Goal: Task Accomplishment & Management: Complete application form

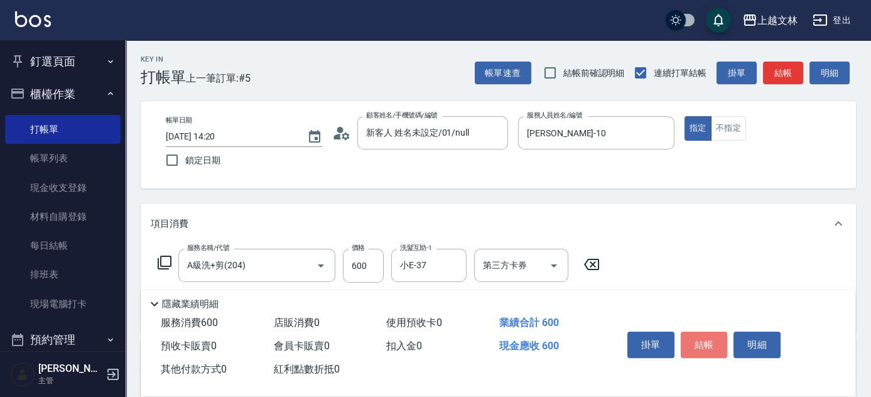
click at [701, 335] on button "結帳" at bounding box center [704, 344] width 47 height 26
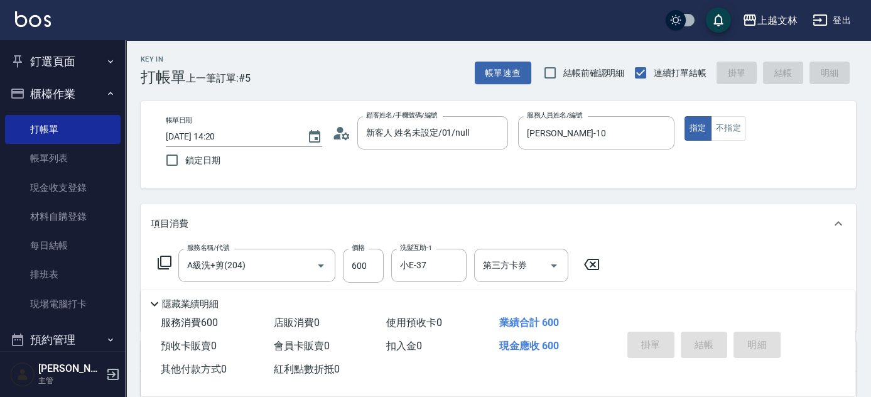
type input "[DATE] 15:29"
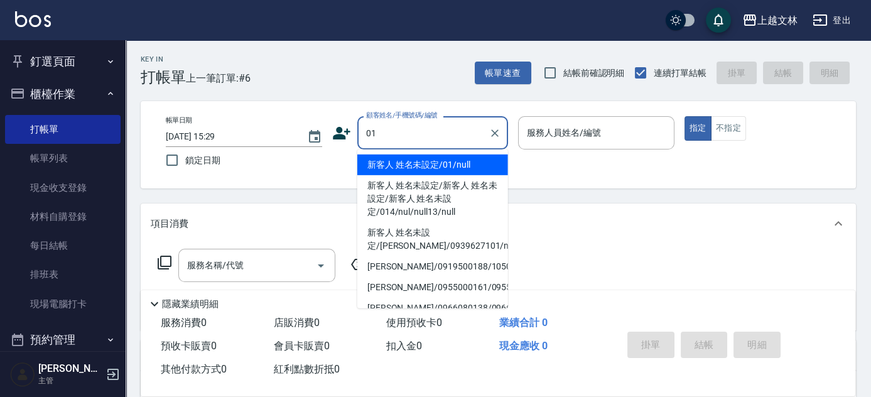
type input "新客人 姓名未設定/01/null"
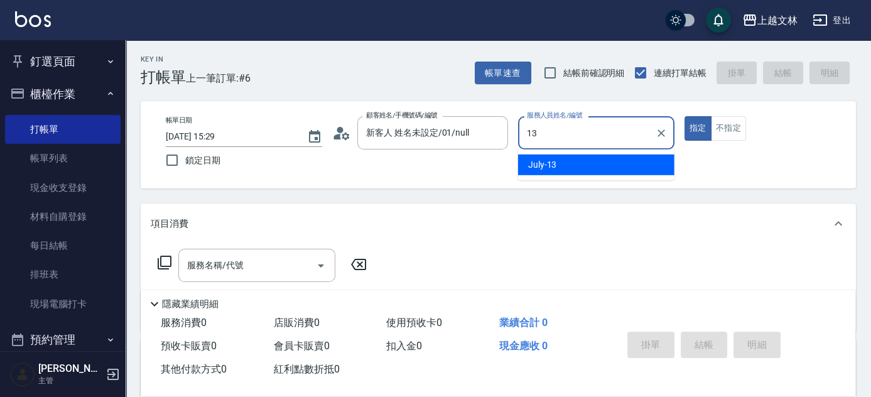
type input "July-13"
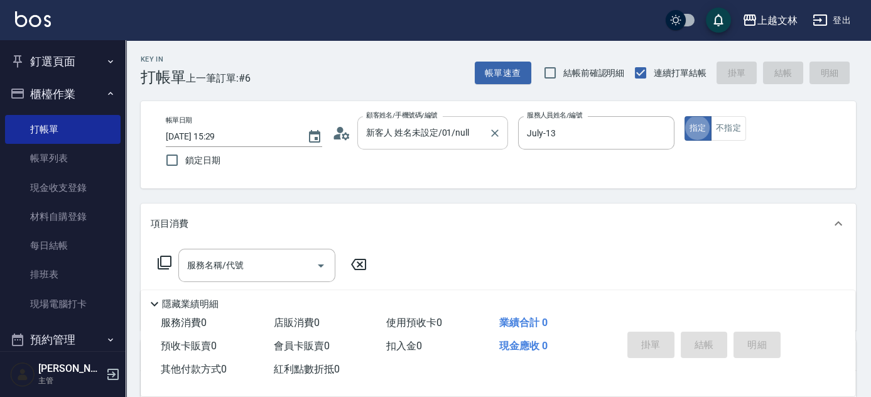
type button "true"
click at [728, 134] on button "不指定" at bounding box center [728, 128] width 35 height 24
click at [703, 136] on button "指定" at bounding box center [697, 128] width 27 height 24
click at [244, 270] on input "服務名稱/代號" at bounding box center [247, 265] width 127 height 22
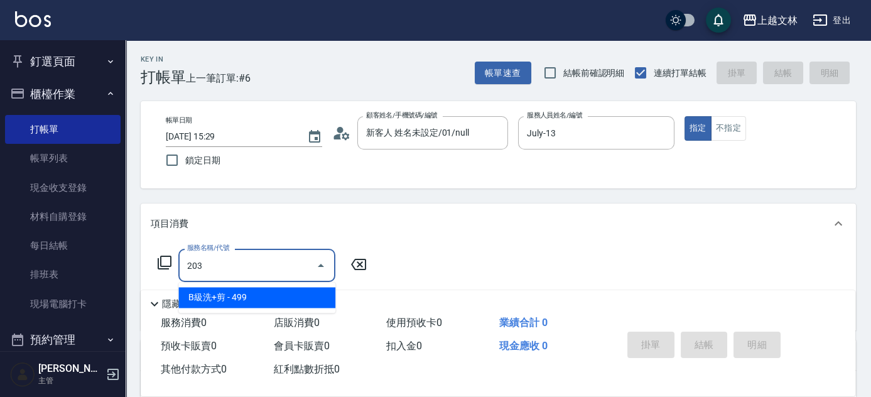
type input "B級洗+剪(203)"
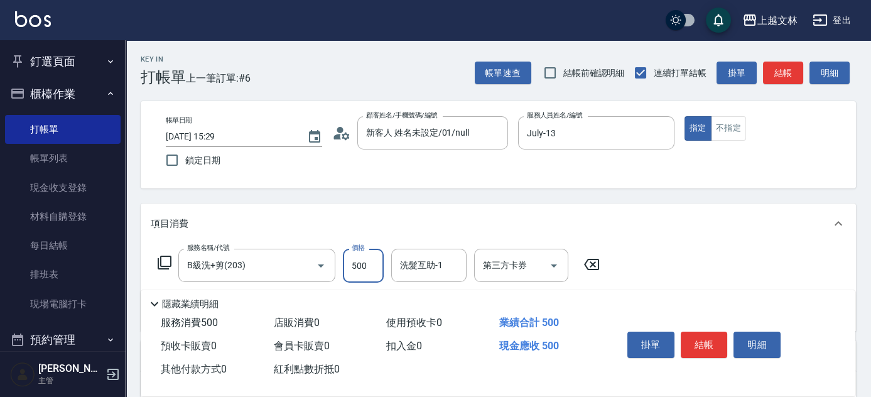
type input "500"
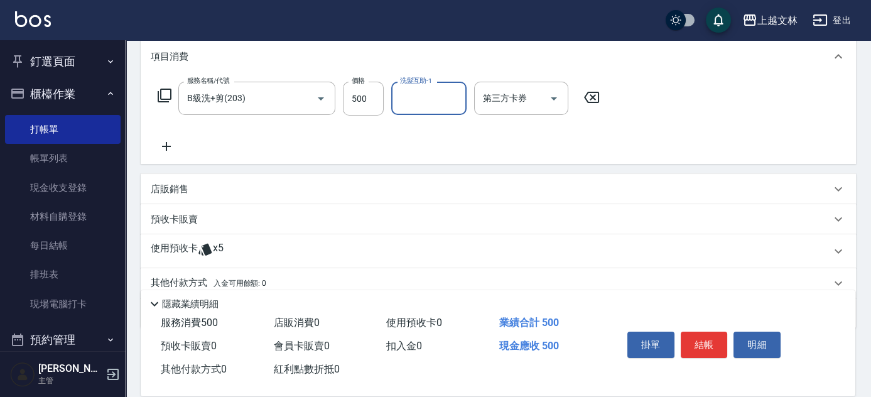
scroll to position [201, 0]
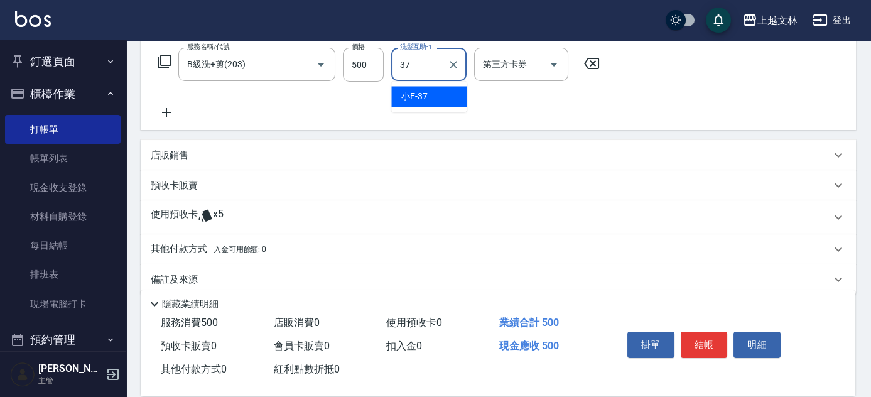
type input "小E-37"
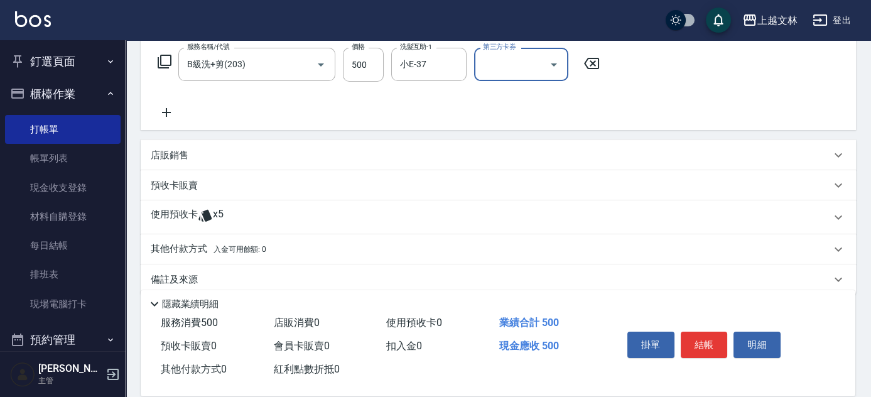
click at [154, 112] on icon at bounding box center [166, 112] width 31 height 15
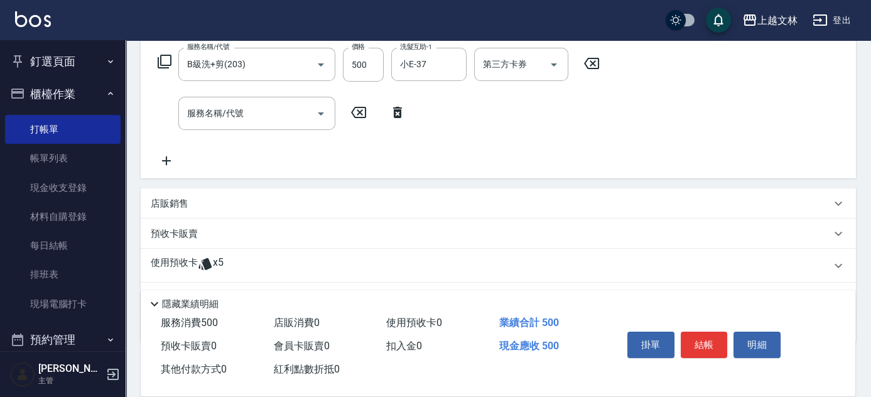
click at [161, 110] on div "服務名稱/代號 服務名稱/代號" at bounding box center [282, 113] width 262 height 33
click at [237, 123] on input "服務名稱/代號" at bounding box center [247, 113] width 127 height 22
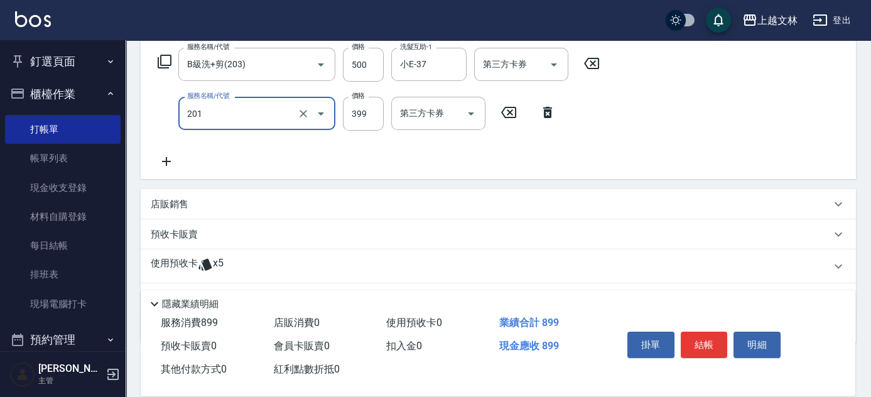
type input "B級單剪(201)"
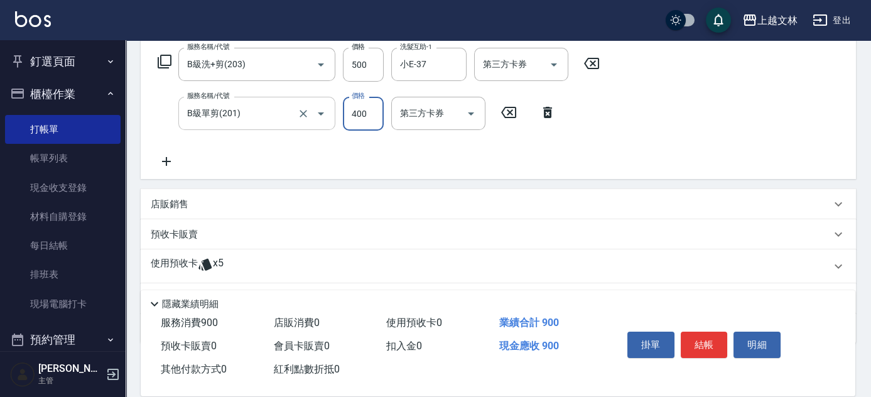
type input "400"
click at [701, 342] on button "結帳" at bounding box center [704, 344] width 47 height 26
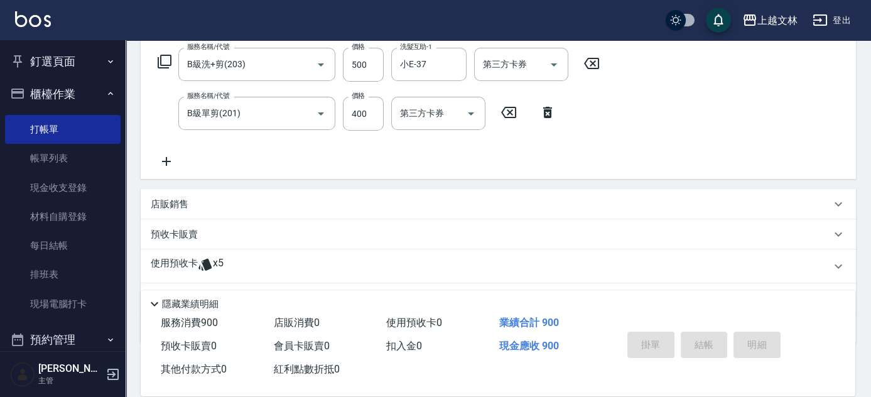
type input "[DATE] 15:33"
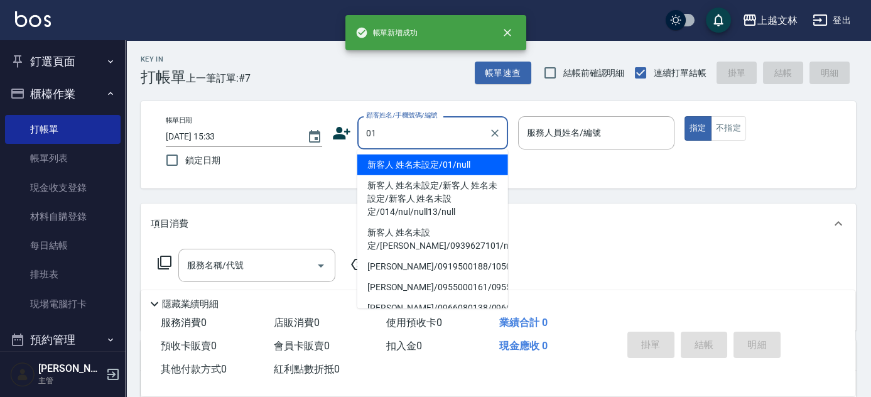
type input "新客人 姓名未設定/01/null"
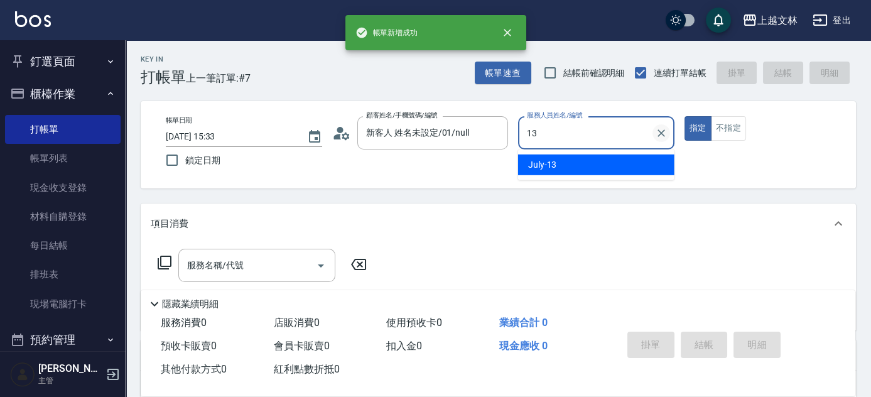
type input "July-13"
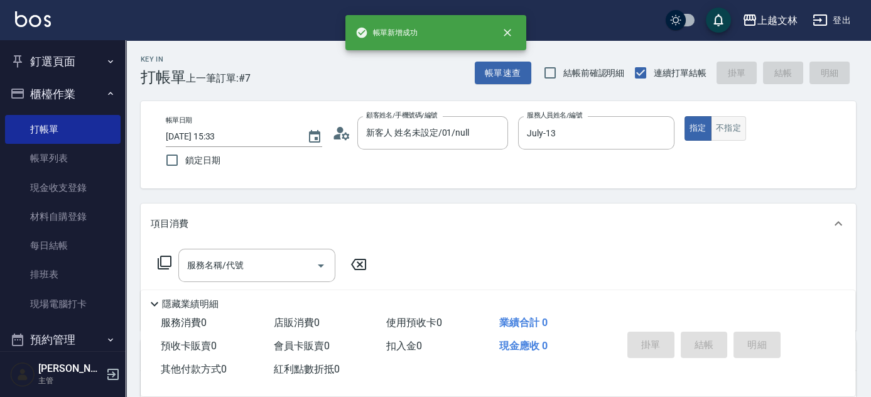
drag, startPoint x: 727, startPoint y: 124, endPoint x: 719, endPoint y: 127, distance: 8.5
click at [725, 124] on button "不指定" at bounding box center [728, 128] width 35 height 24
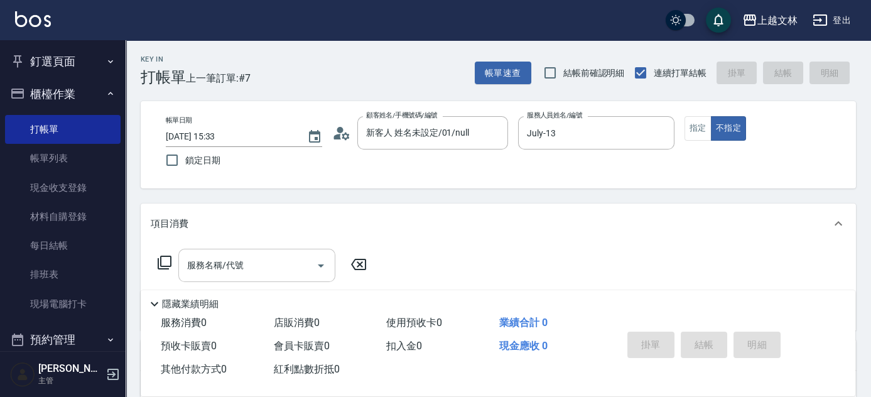
click at [211, 259] on input "服務名稱/代號" at bounding box center [247, 265] width 127 height 22
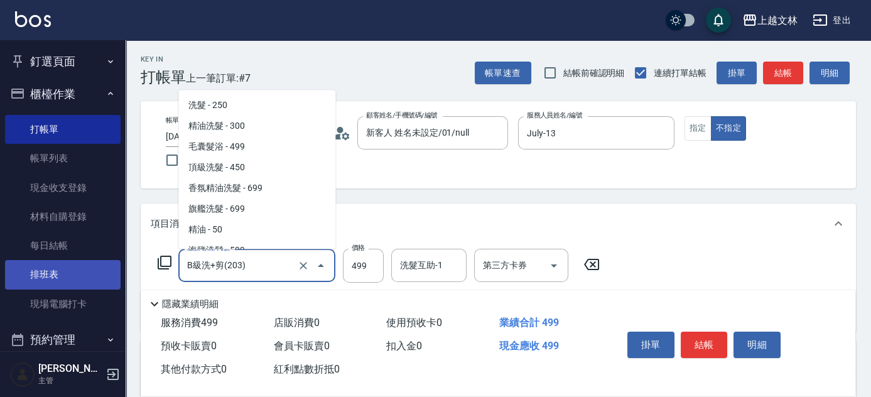
drag, startPoint x: 116, startPoint y: 263, endPoint x: 102, endPoint y: 264, distance: 13.8
click at [103, 264] on div "上越文[PERSON_NAME]出 釘選頁面 店家日報表 設計師排行榜 每日結帳 櫃檯作業 打帳單 帳單列表 現金收支登錄 材料自購登錄 每日結帳 排班表 現…" at bounding box center [435, 307] width 871 height 615
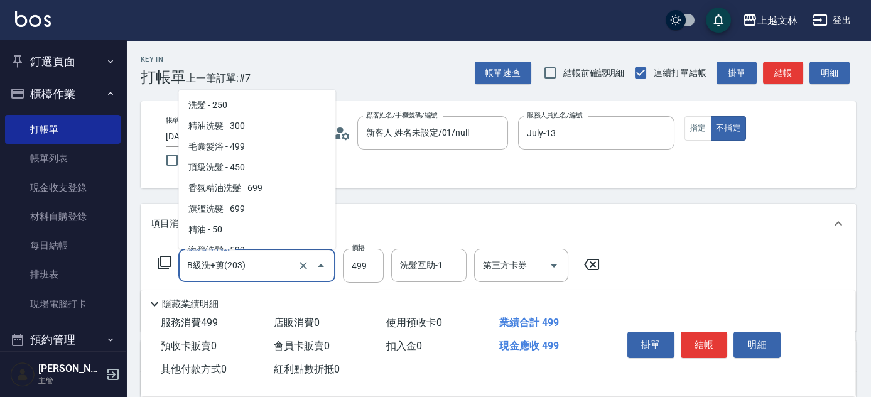
scroll to position [232, 0]
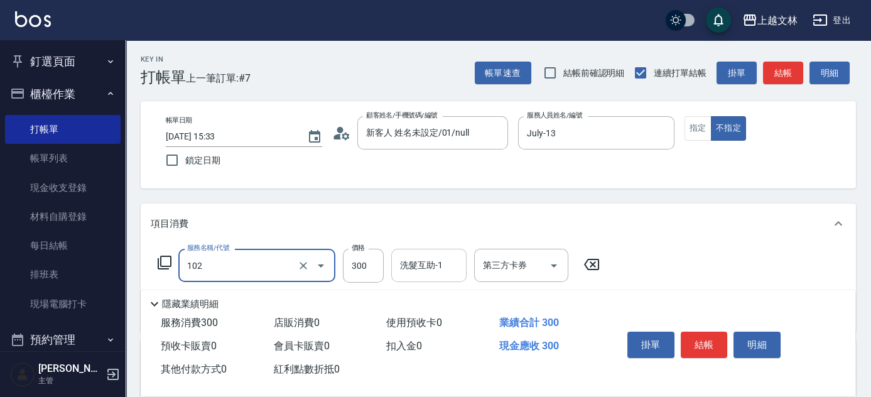
type input "精油洗髮(102)"
click at [443, 266] on input "洗髮互助-1" at bounding box center [429, 265] width 64 height 22
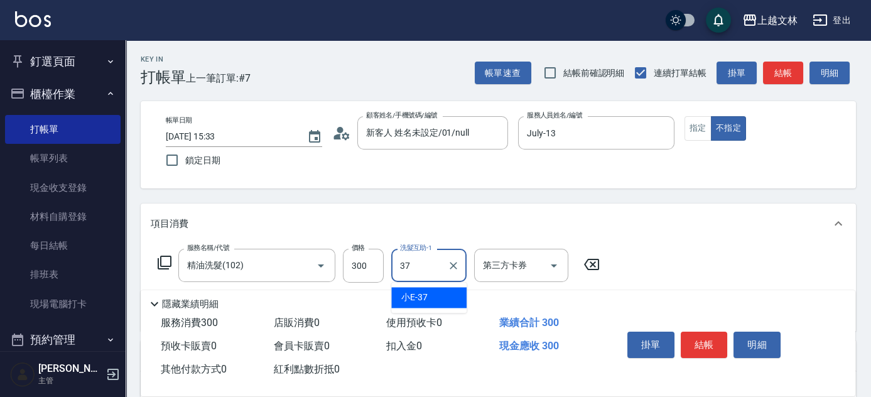
type input "小E-37"
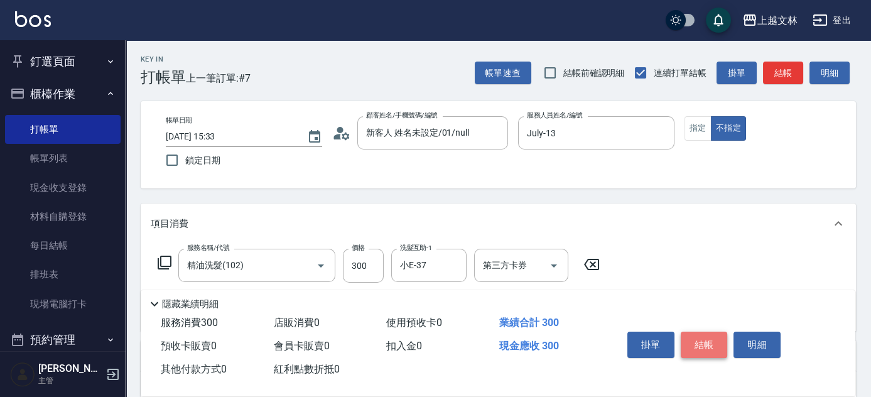
click at [707, 335] on button "結帳" at bounding box center [704, 344] width 47 height 26
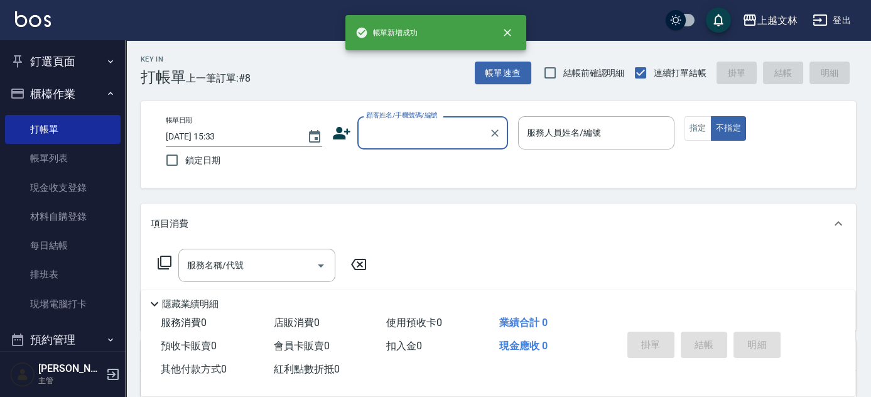
click at [52, 103] on button "櫃檯作業" at bounding box center [63, 94] width 116 height 33
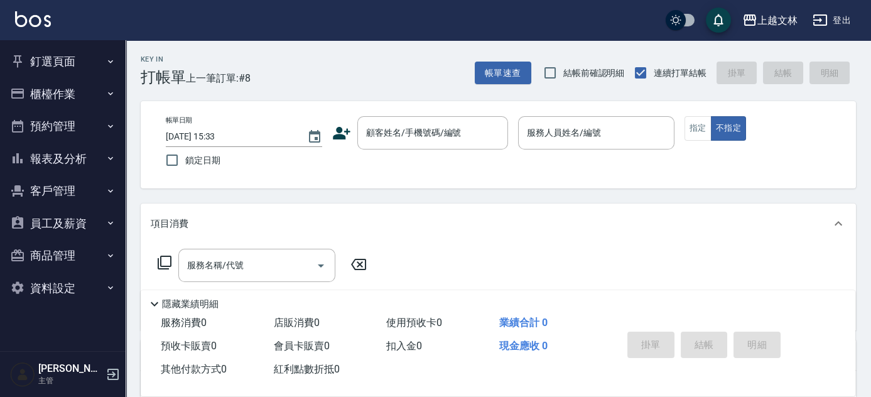
click at [117, 162] on button "報表及分析" at bounding box center [63, 159] width 116 height 33
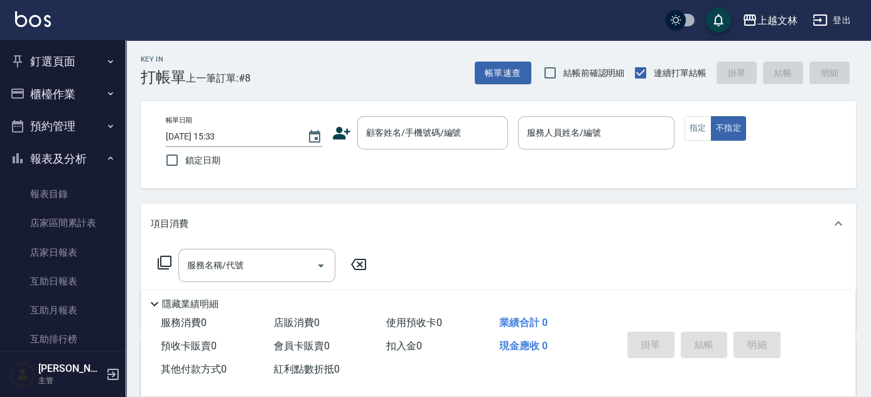
click at [119, 179] on nav "釘選頁面 店家日報表 設計師排行榜 每日結帳 櫃檯作業 打帳單 帳單列表 現金收支登錄 材料自購登錄 每日結帳 排班表 現場電腦打卡 預約管理 預約管理 單日…" at bounding box center [63, 195] width 126 height 311
click at [119, 188] on nav "釘選頁面 店家日報表 設計師排行榜 每日結帳 櫃檯作業 打帳單 帳單列表 現金收支登錄 材料自購登錄 每日結帳 排班表 現場電腦打卡 預約管理 預約管理 單日…" at bounding box center [63, 195] width 126 height 311
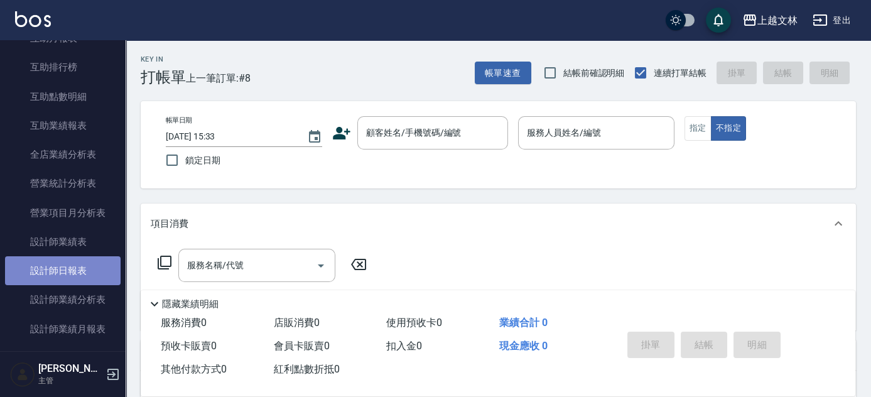
click at [94, 267] on link "設計師日報表" at bounding box center [63, 270] width 116 height 29
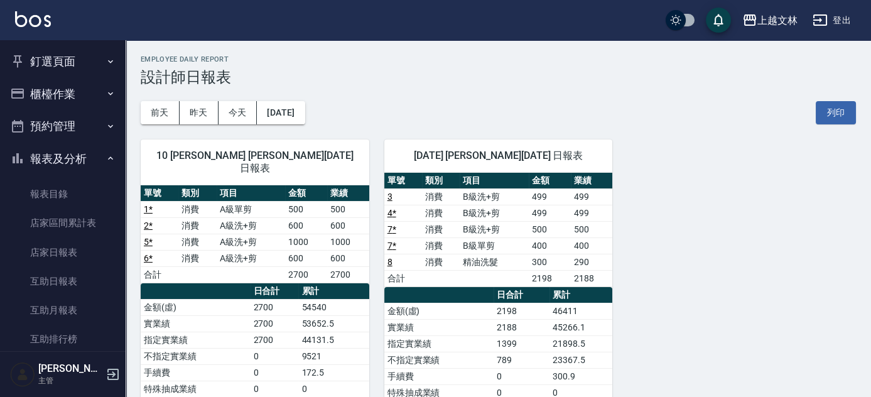
click at [60, 157] on button "報表及分析" at bounding box center [63, 159] width 116 height 33
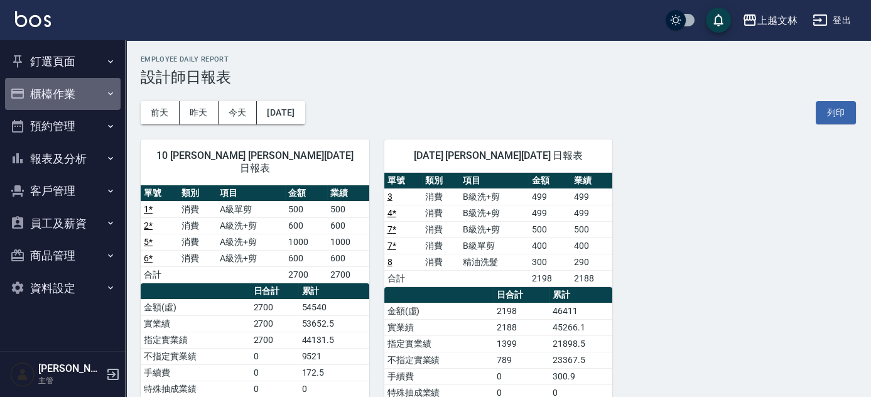
click at [71, 92] on button "櫃檯作業" at bounding box center [63, 94] width 116 height 33
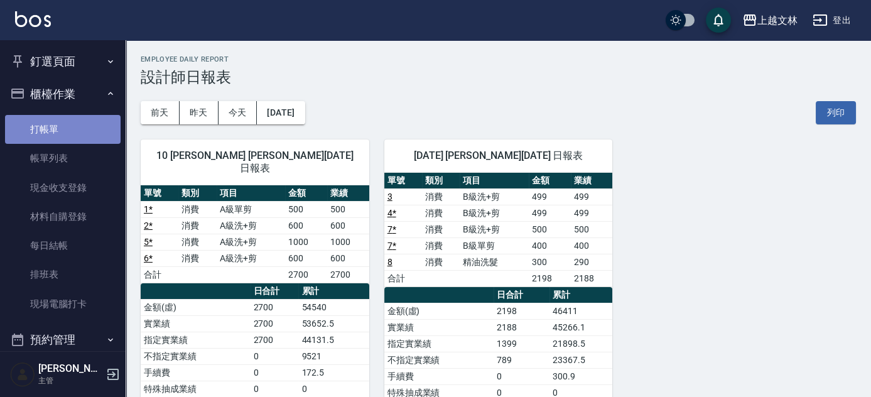
click at [83, 121] on link "打帳單" at bounding box center [63, 129] width 116 height 29
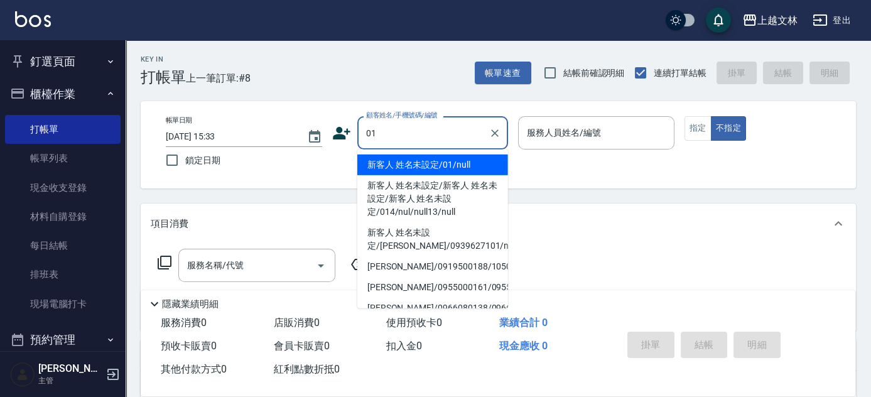
type input "新客人 姓名未設定/01/null"
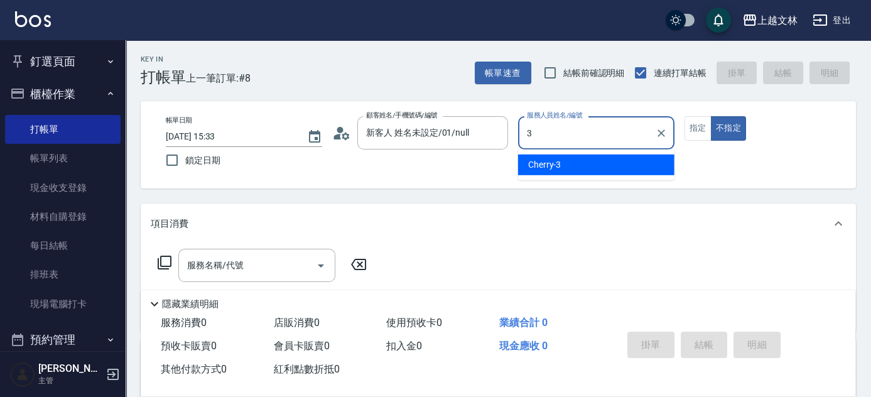
type input "Cherry-3"
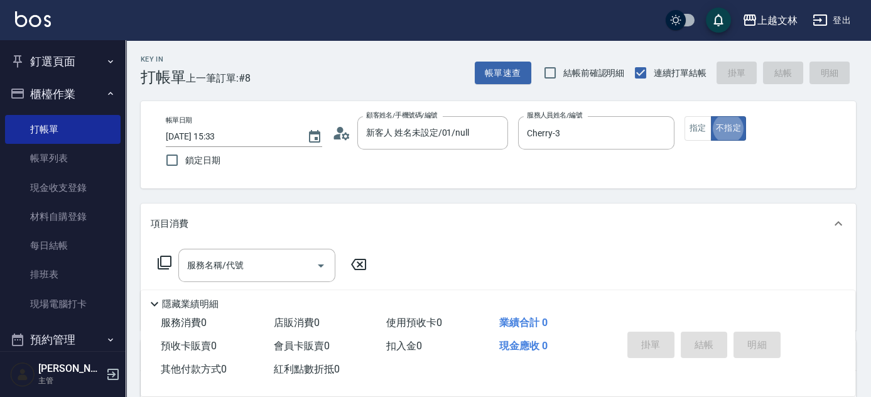
type button "false"
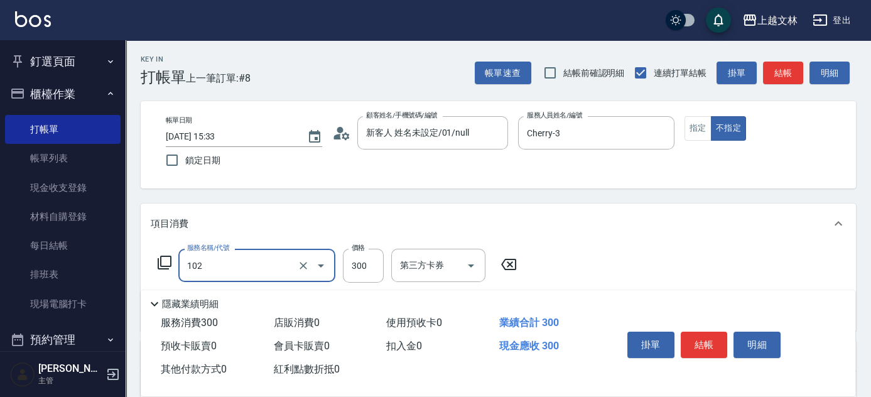
type input "精油洗髮(102)"
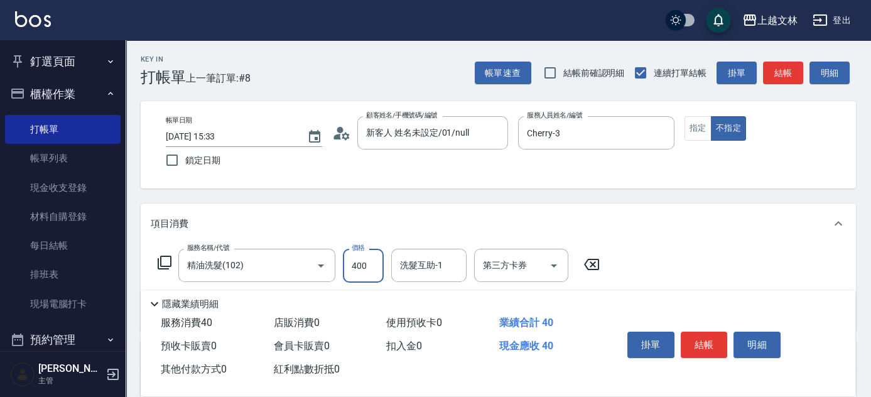
type input "400"
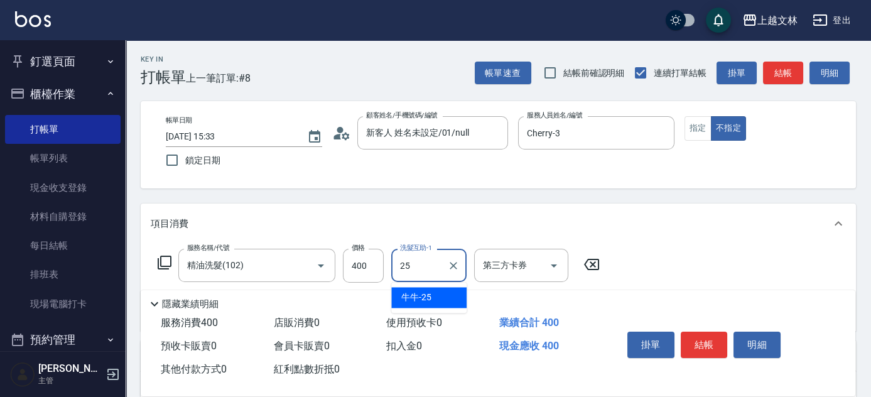
type input "牛牛-25"
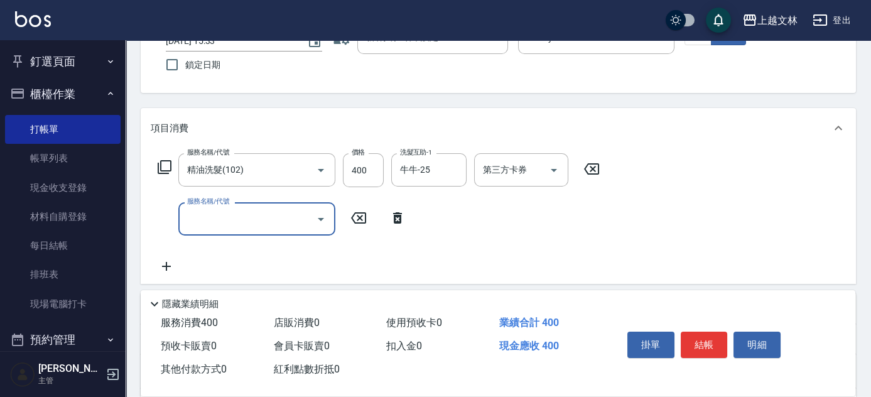
scroll to position [97, 0]
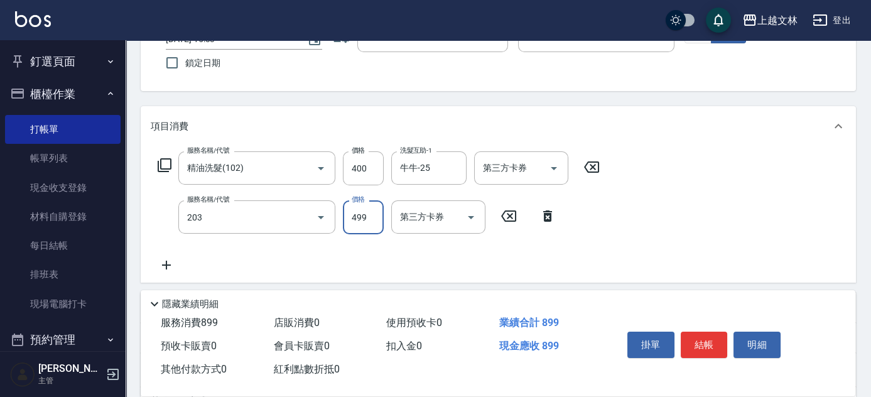
type input "B級洗+剪(203)"
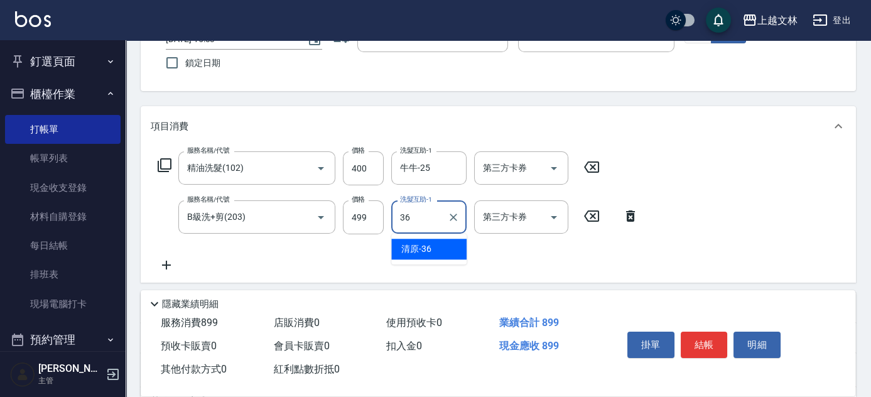
type input "清原-36"
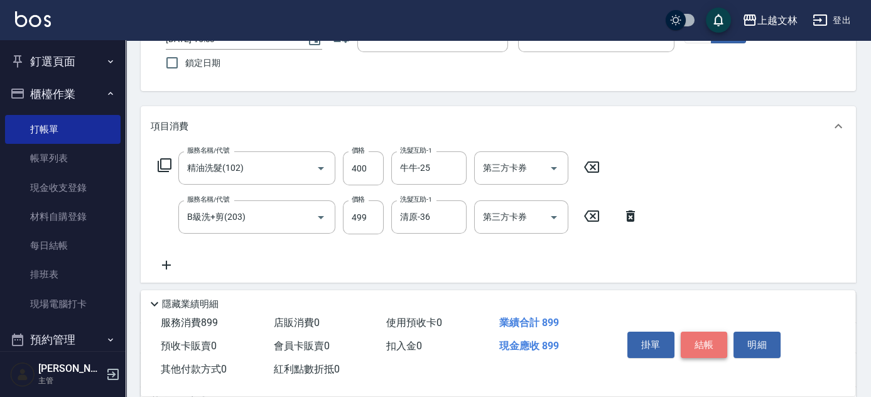
click at [718, 341] on button "結帳" at bounding box center [704, 344] width 47 height 26
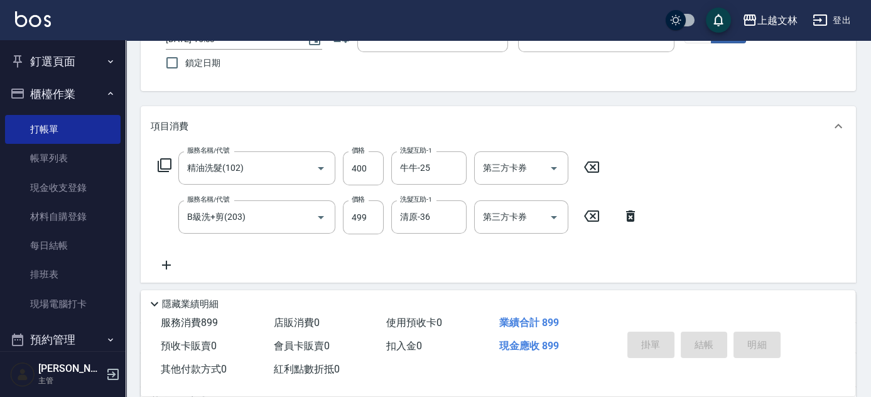
type input "[DATE] 15:39"
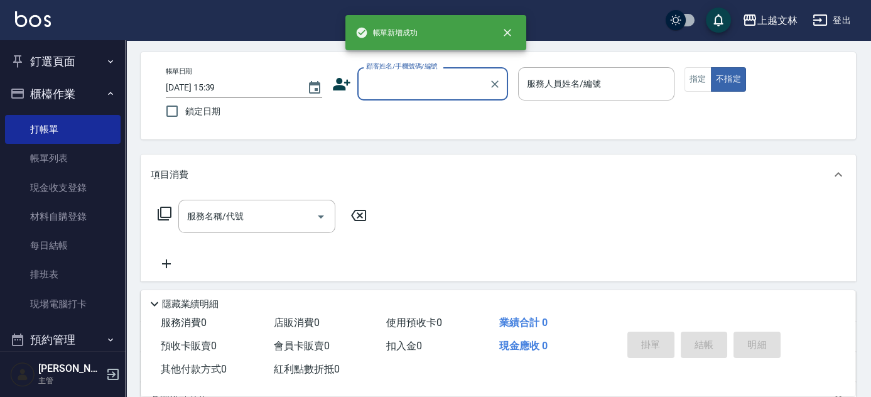
scroll to position [48, 0]
click at [409, 84] on input "顧客姓名/手機號碼/編號" at bounding box center [423, 85] width 121 height 22
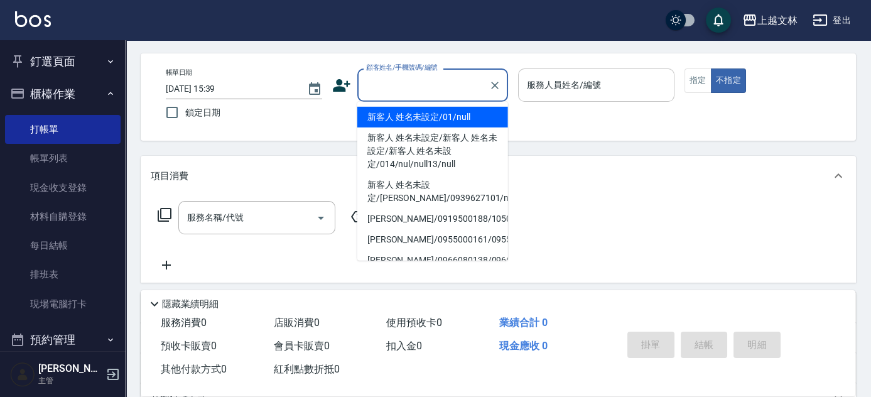
click at [433, 117] on li "新客人 姓名未設定/01/null" at bounding box center [432, 117] width 151 height 21
type input "新客人 姓名未設定/01/null"
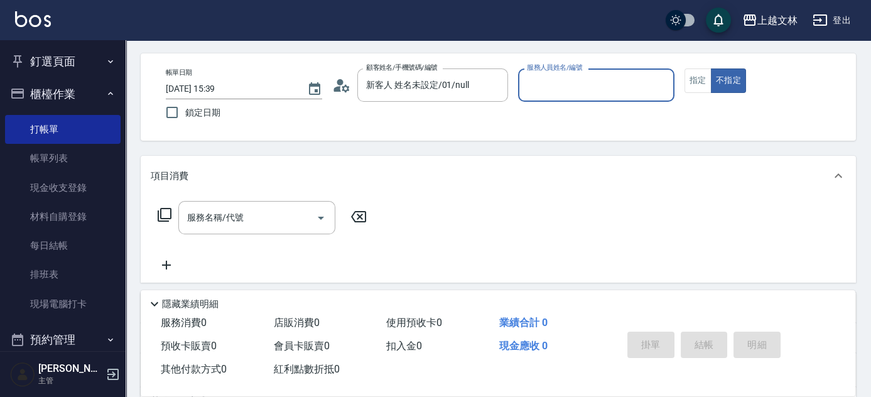
click at [606, 92] on input "服務人員姓名/編號" at bounding box center [596, 85] width 145 height 22
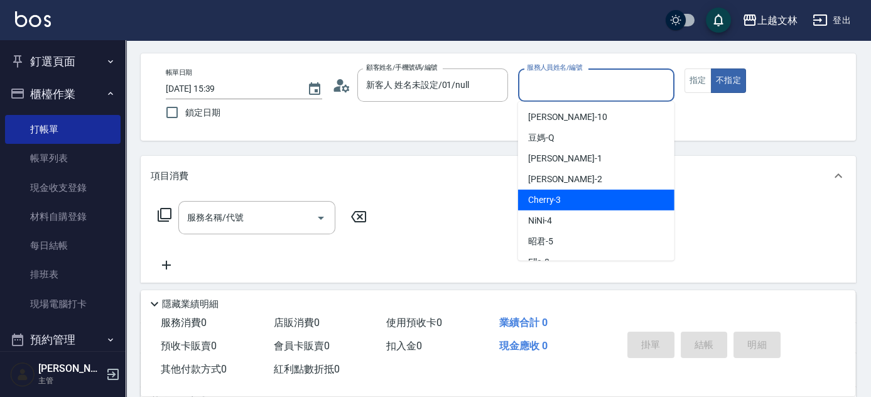
click at [607, 190] on div "Cherry -3" at bounding box center [596, 200] width 156 height 21
type input "Cherry-3"
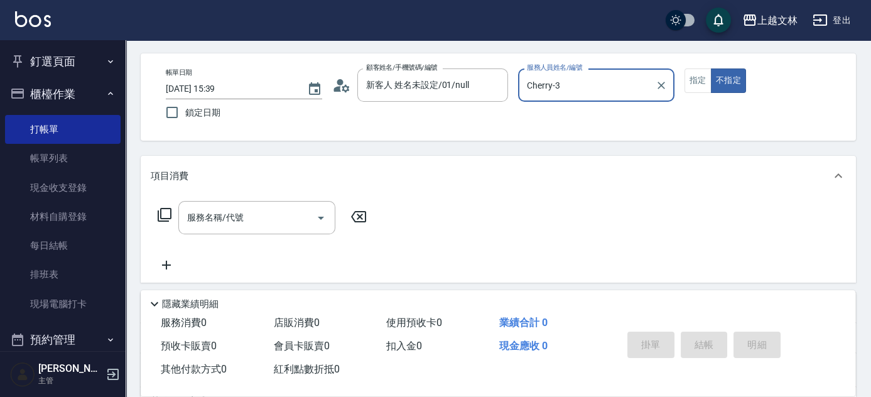
click at [234, 217] on div "服務名稱/代號 服務名稱/代號" at bounding box center [256, 217] width 157 height 33
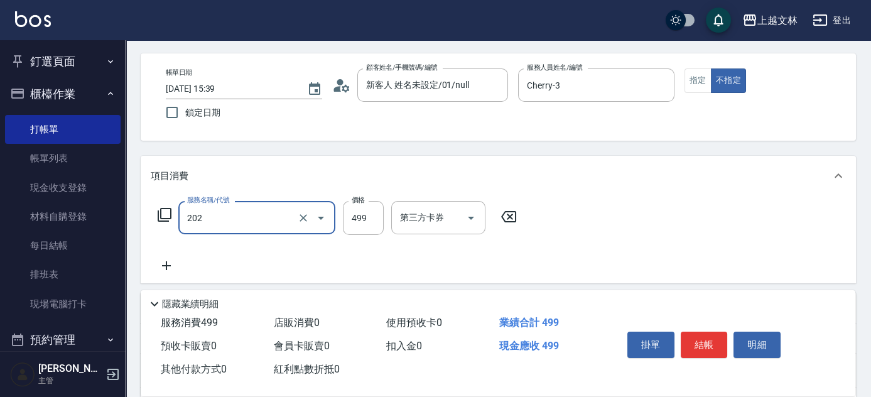
type input "A級單剪(202)"
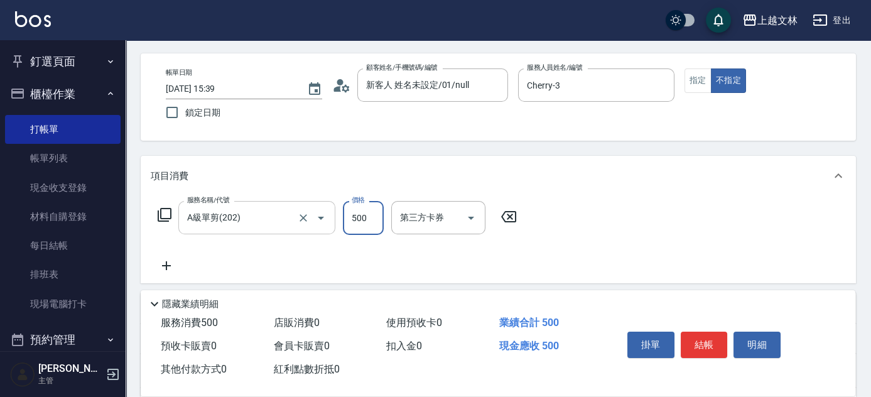
type input "500"
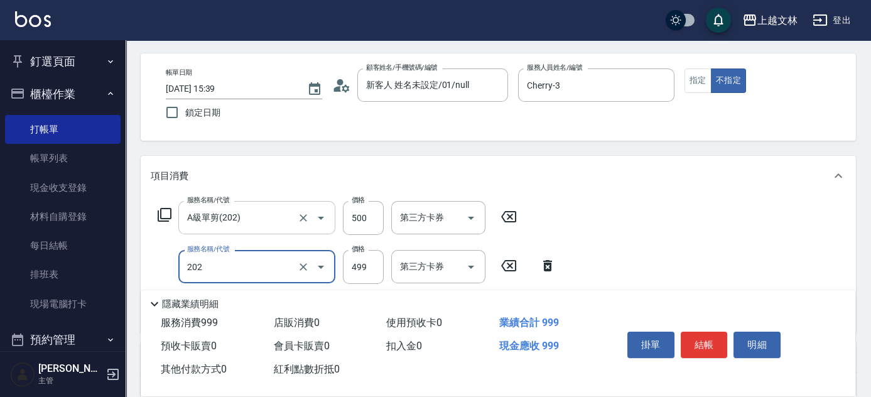
type input "A級單剪(202)"
type input "500"
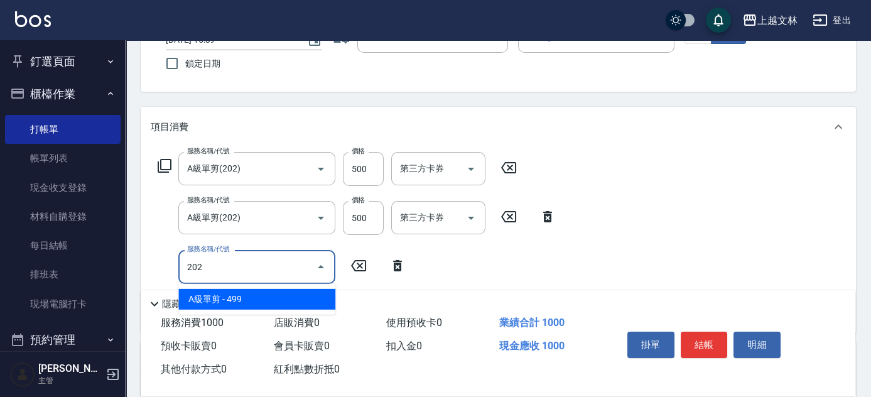
type input "A級單剪(202)"
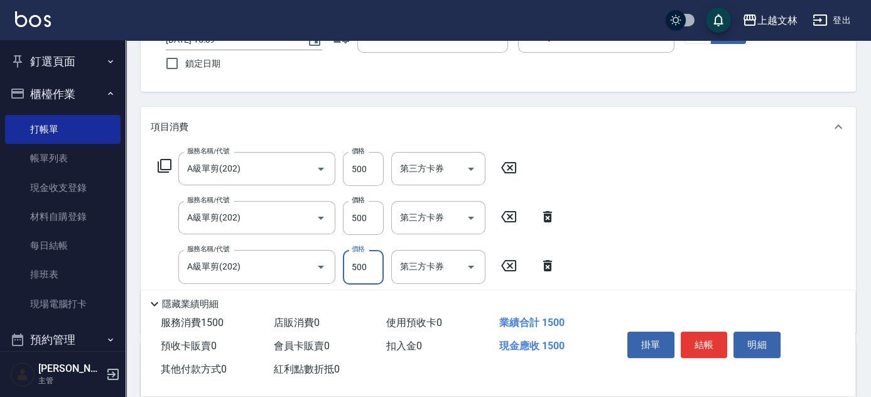
type input "500"
click at [716, 336] on button "結帳" at bounding box center [704, 344] width 47 height 26
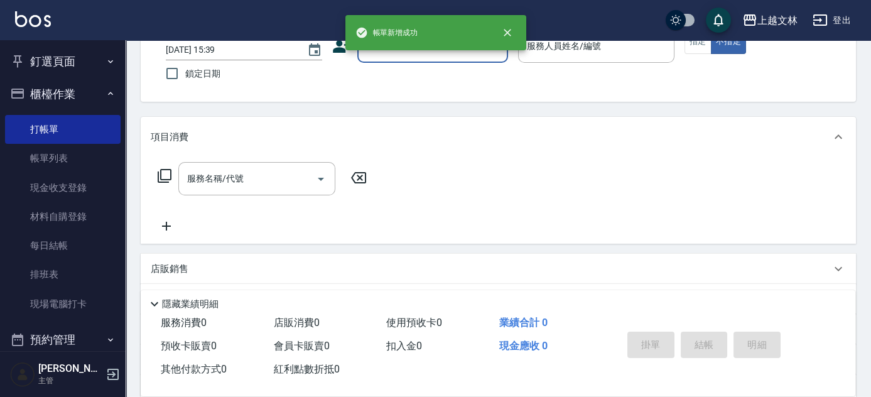
scroll to position [0, 0]
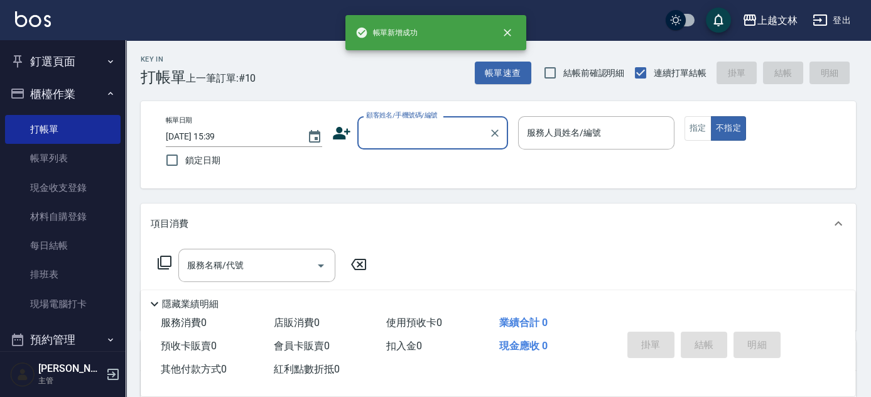
click at [446, 129] on input "顧客姓名/手機號碼/編號" at bounding box center [423, 133] width 121 height 22
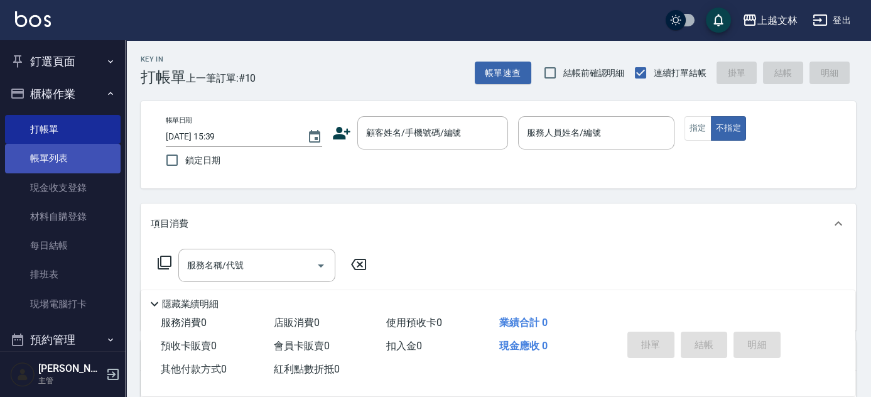
click at [78, 155] on link "帳單列表" at bounding box center [63, 158] width 116 height 29
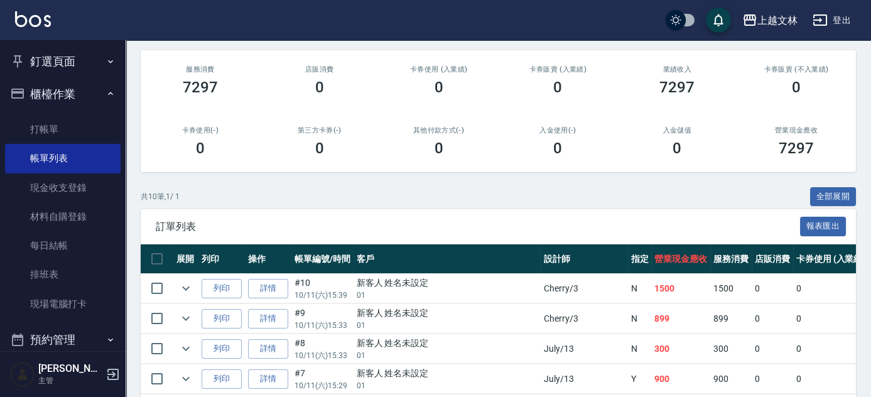
scroll to position [166, 0]
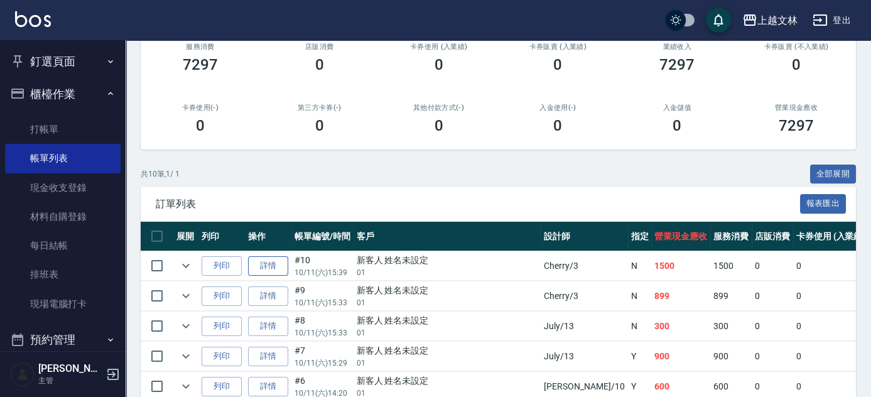
click at [279, 262] on link "詳情" at bounding box center [268, 265] width 40 height 19
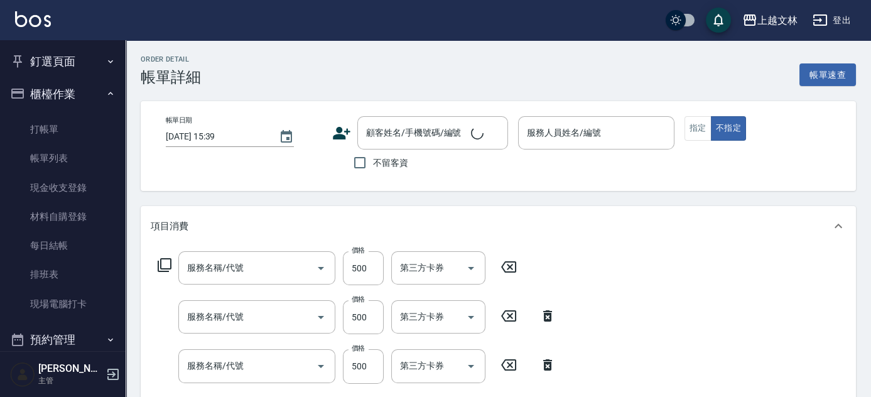
type input "Cherry-3"
type input "A級單剪(202)"
type input "新客人 姓名未設定/01/null"
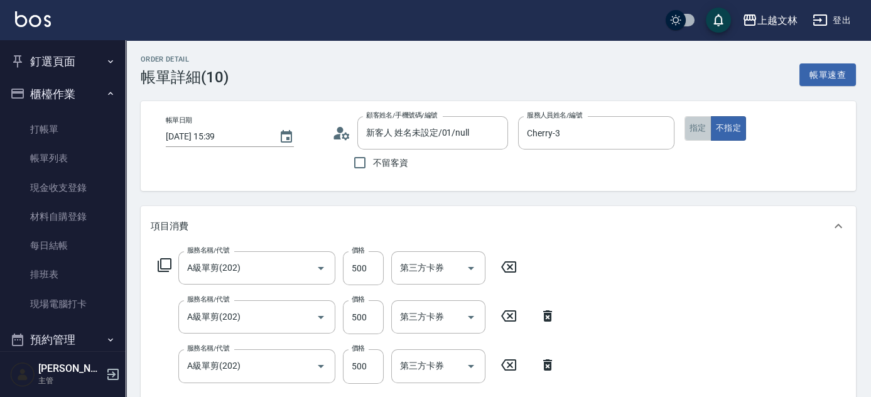
click at [696, 127] on button "指定" at bounding box center [697, 128] width 27 height 24
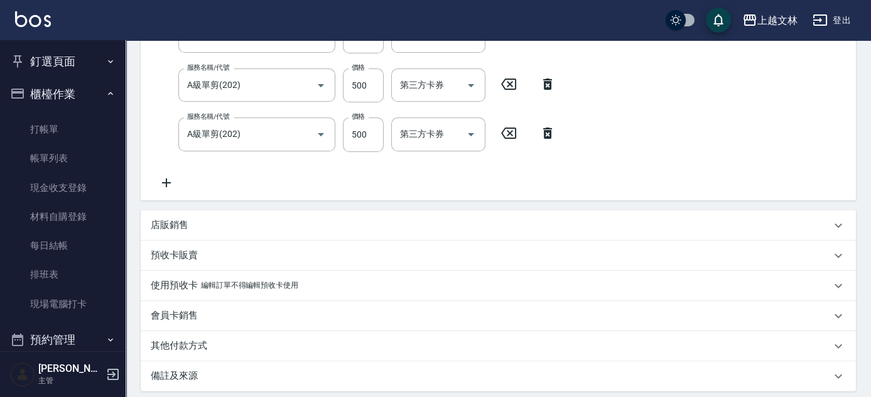
scroll to position [340, 0]
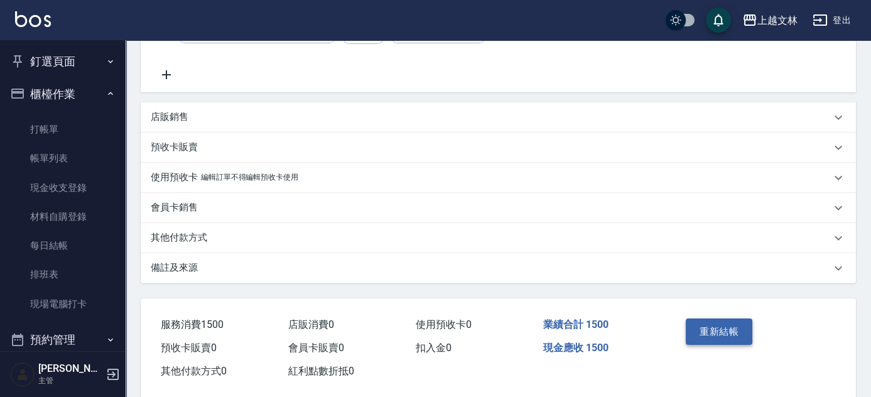
click at [723, 338] on button "重新結帳" at bounding box center [719, 331] width 67 height 26
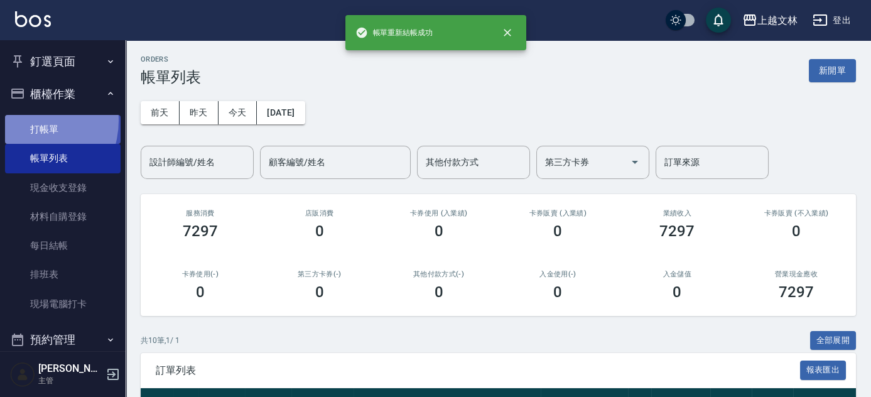
click at [27, 121] on link "打帳單" at bounding box center [63, 129] width 116 height 29
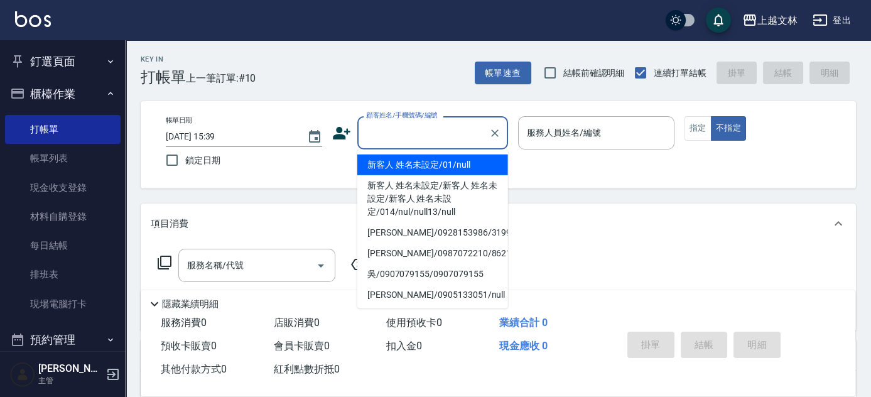
click at [462, 132] on input "顧客姓名/手機號碼/編號" at bounding box center [423, 133] width 121 height 22
click at [434, 158] on li "新客人 姓名未設定/01/null" at bounding box center [432, 164] width 151 height 21
type input "新客人 姓名未設定/01/null"
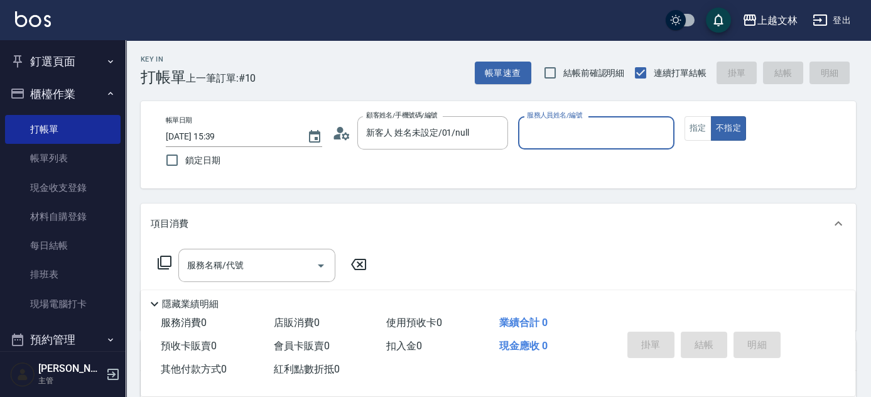
click at [620, 133] on input "服務人員姓名/編號" at bounding box center [596, 133] width 145 height 22
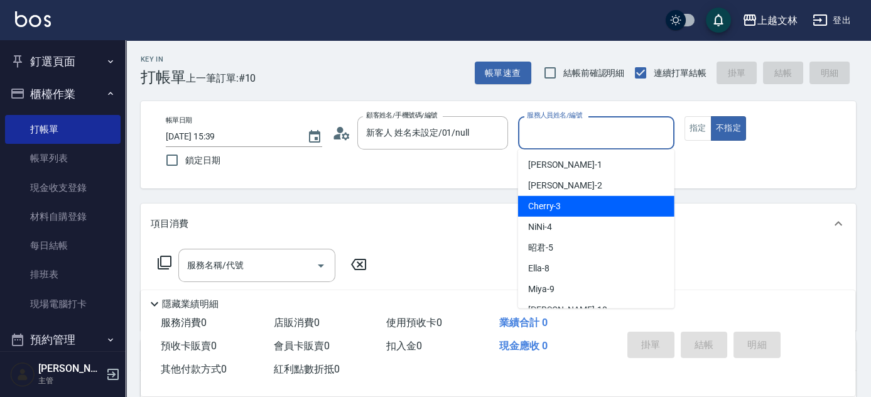
drag, startPoint x: 600, startPoint y: 202, endPoint x: 623, endPoint y: 173, distance: 36.2
click at [599, 201] on div "Cherry -3" at bounding box center [596, 206] width 156 height 21
type input "Cherry-3"
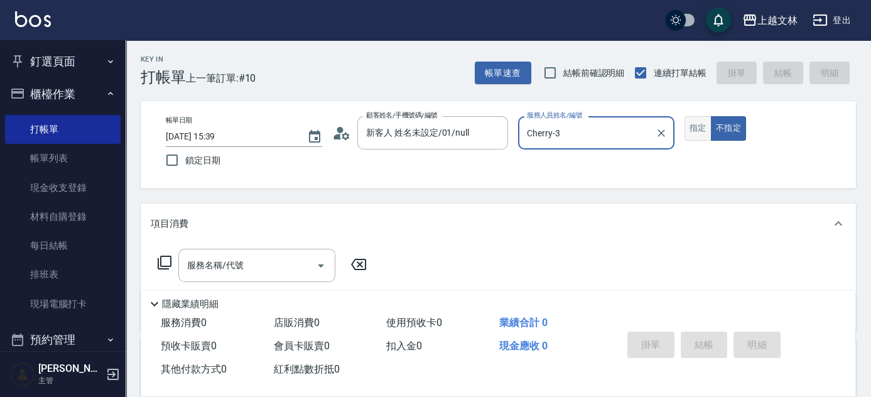
click at [699, 122] on button "指定" at bounding box center [697, 128] width 27 height 24
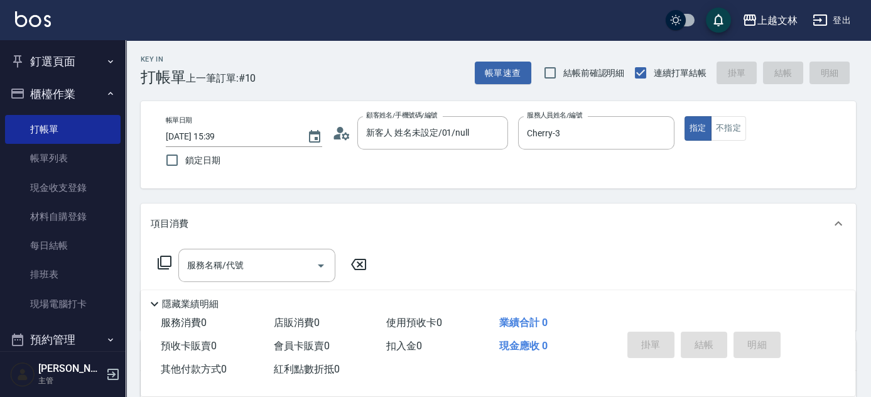
click at [158, 256] on icon at bounding box center [164, 262] width 15 height 15
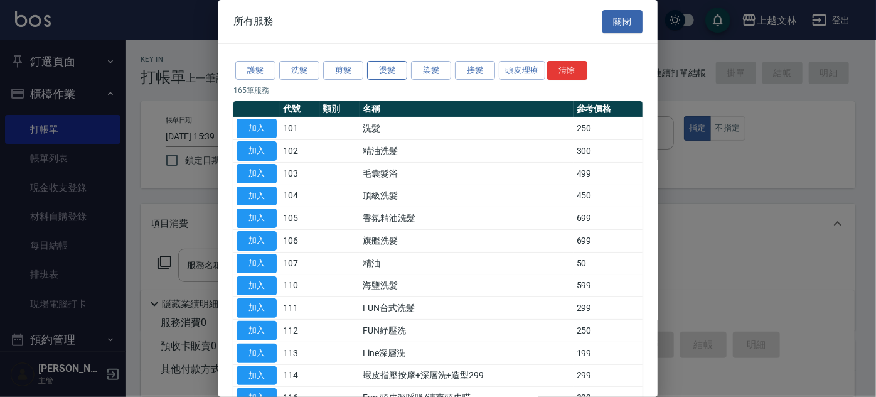
click at [391, 67] on button "燙髮" at bounding box center [387, 70] width 40 height 19
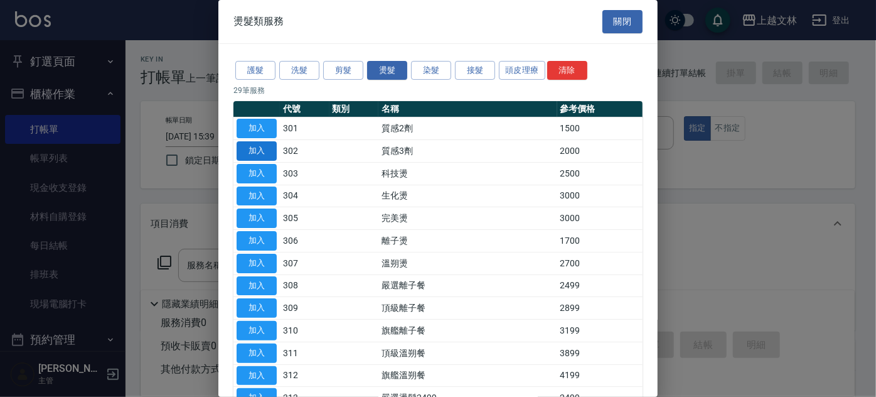
click at [249, 145] on button "加入" at bounding box center [257, 150] width 40 height 19
type input "質感3劑(302)"
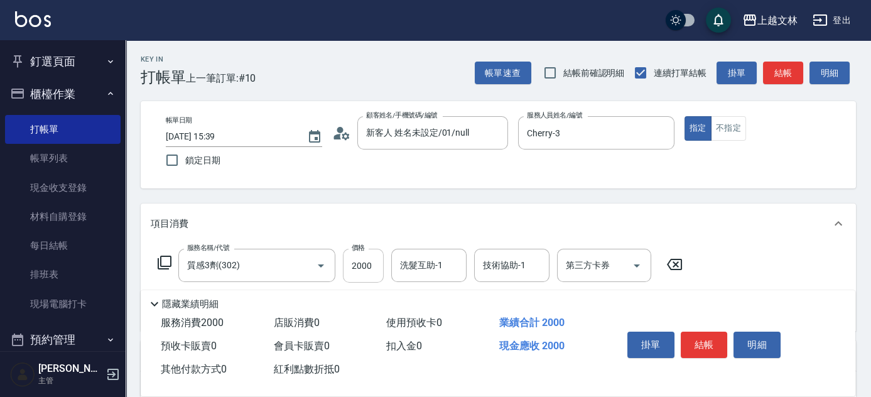
click at [372, 252] on input "2000" at bounding box center [363, 266] width 41 height 34
type input "2500"
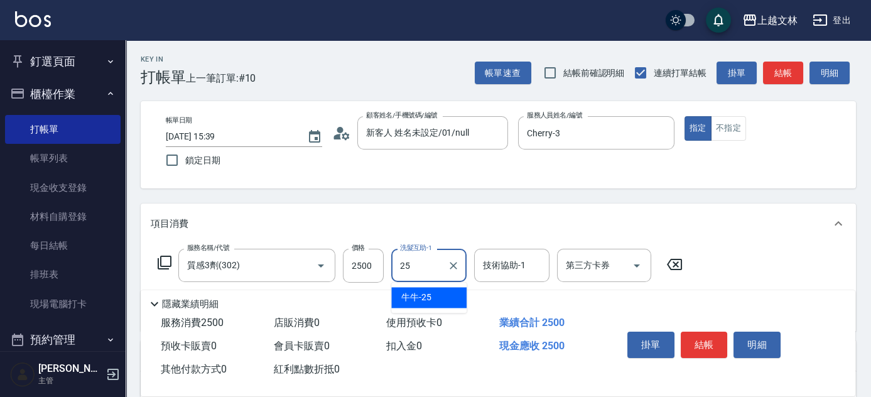
type input "牛牛-25"
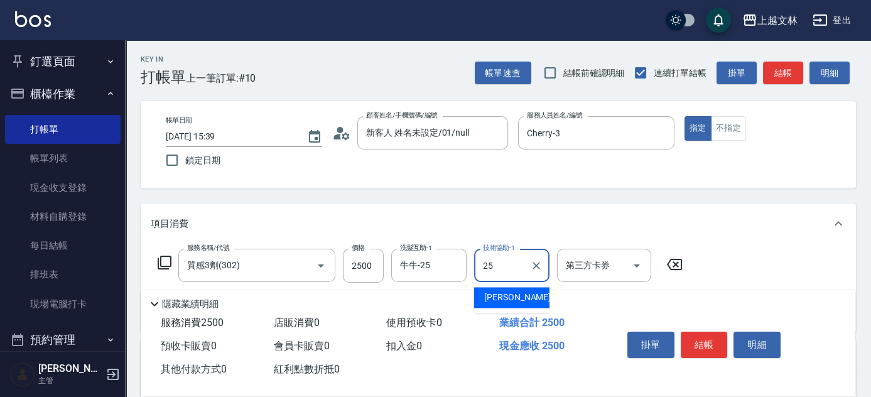
type input "牛牛-25"
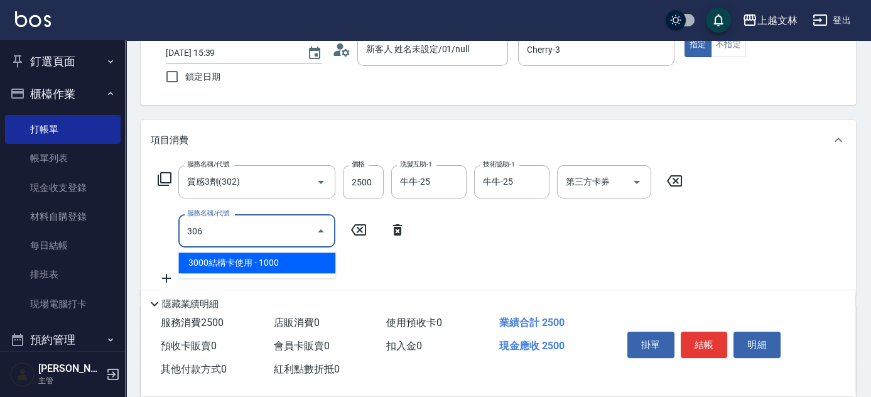
type input "離子燙(306)"
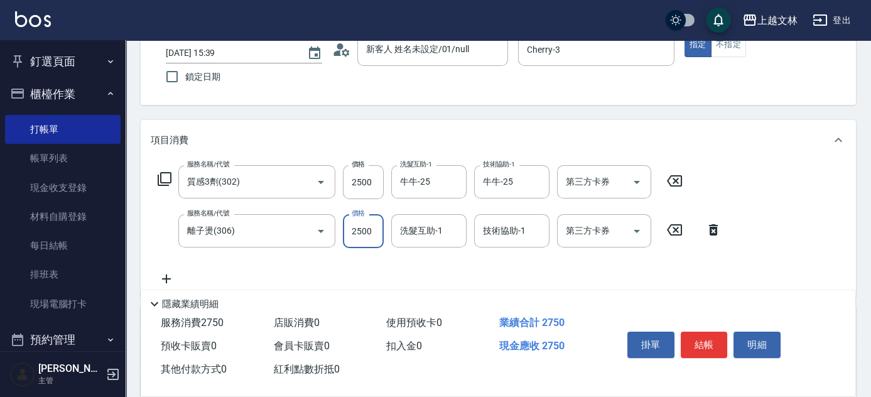
type input "2500"
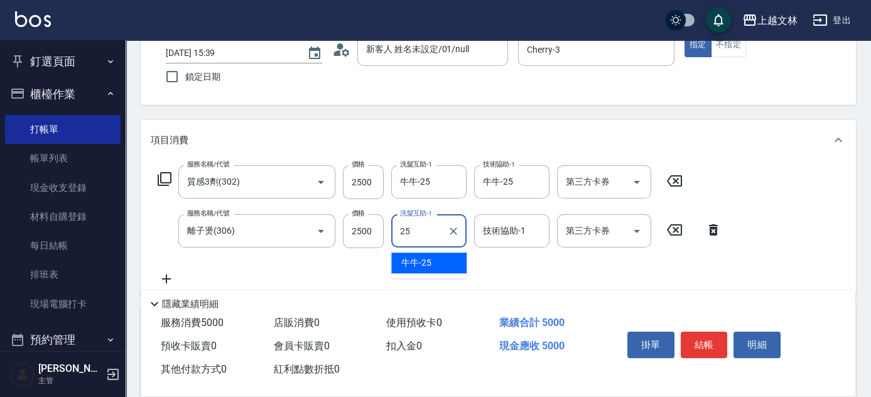
type input "牛牛-25"
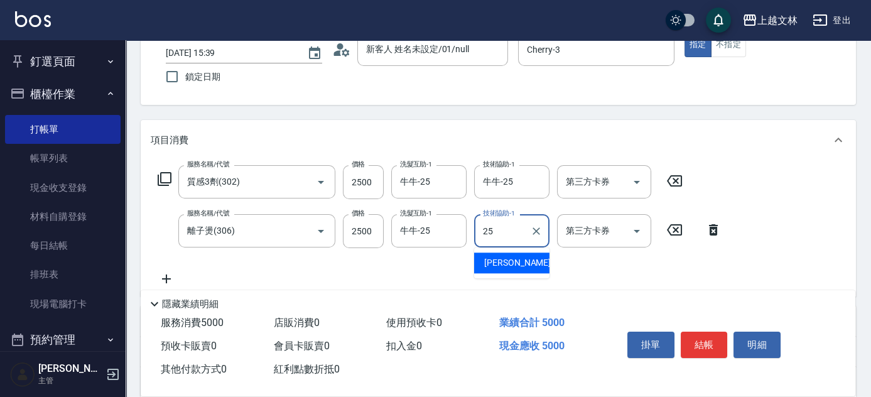
type input "牛牛-25"
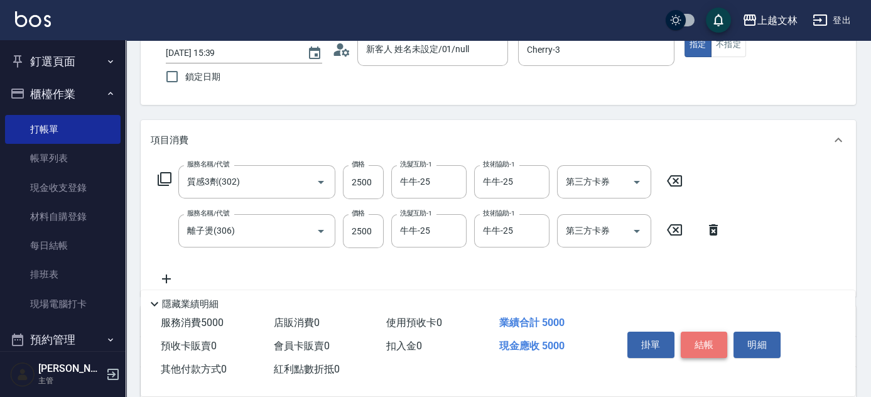
click at [686, 338] on button "結帳" at bounding box center [704, 344] width 47 height 26
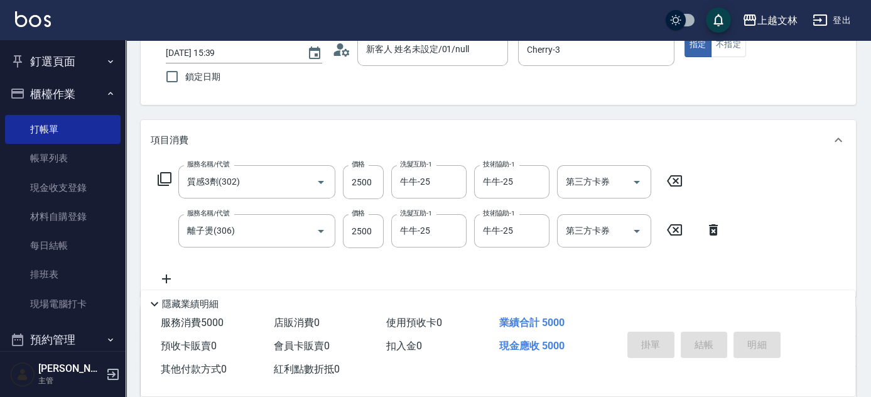
type input "[DATE] 15:40"
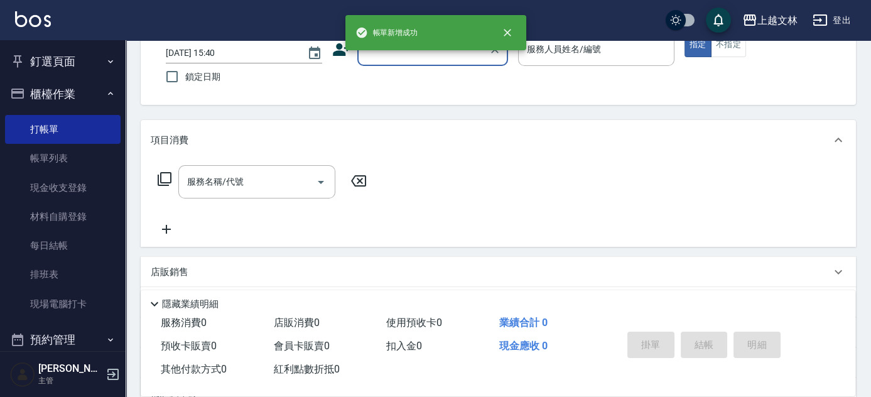
click at [438, 57] on input "顧客姓名/手機號碼/編號" at bounding box center [423, 49] width 121 height 22
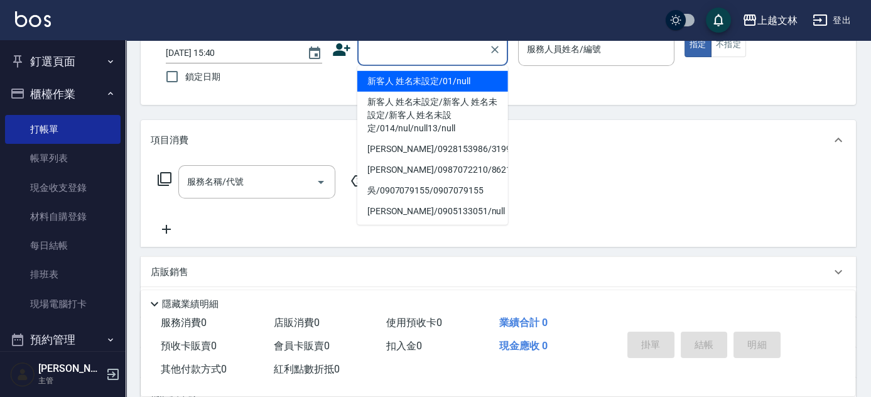
click at [455, 82] on li "新客人 姓名未設定/01/null" at bounding box center [432, 81] width 151 height 21
type input "新客人 姓名未設定/01/null"
